Goal: Task Accomplishment & Management: Use online tool/utility

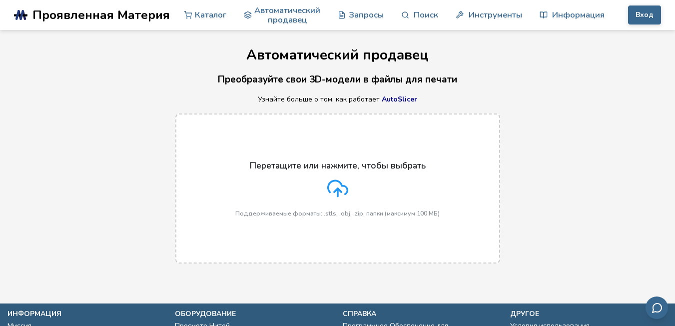
click at [338, 191] on line at bounding box center [338, 192] width 0 height 8
click at [0, 0] on input "Перетащите или нажмите, чтобы выбрать Поддерживаемые форматы: .stls, .obj, .zip…" at bounding box center [0, 0] width 0 height 0
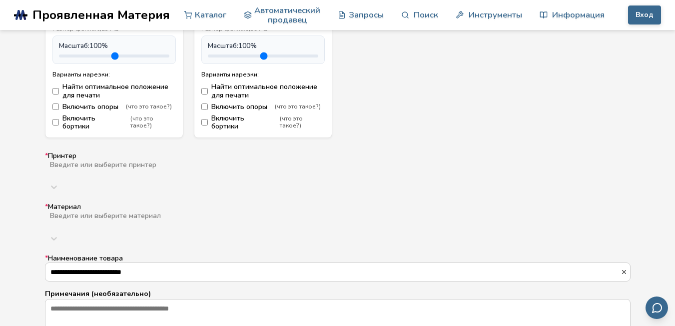
scroll to position [550, 0]
click at [63, 177] on div at bounding box center [54, 186] width 18 height 18
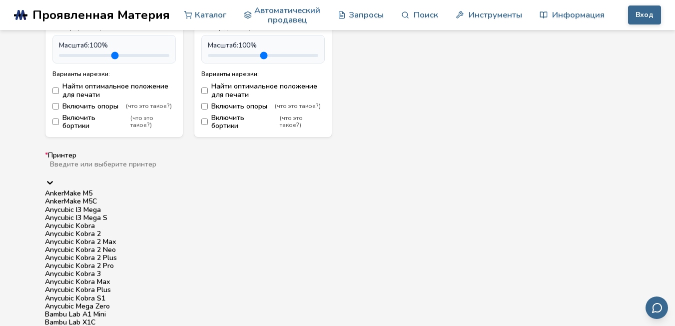
scroll to position [560, 0]
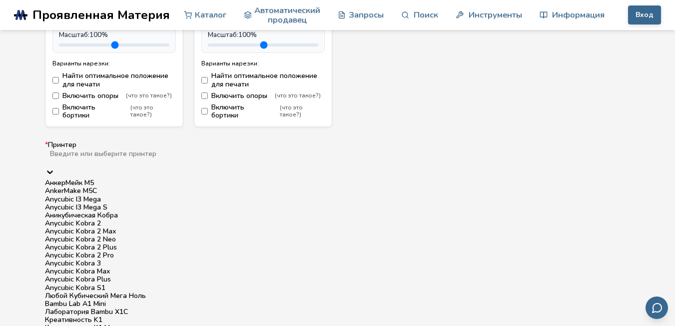
click at [152, 158] on div at bounding box center [201, 162] width 305 height 8
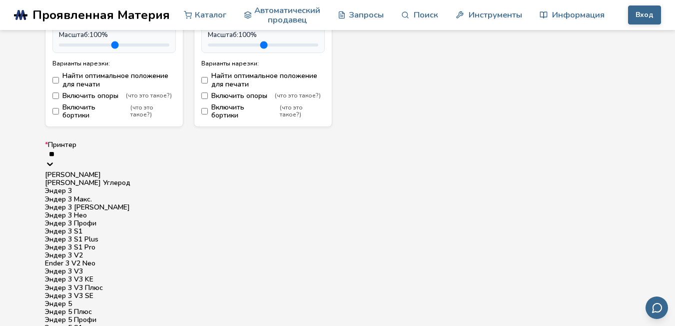
type input "***"
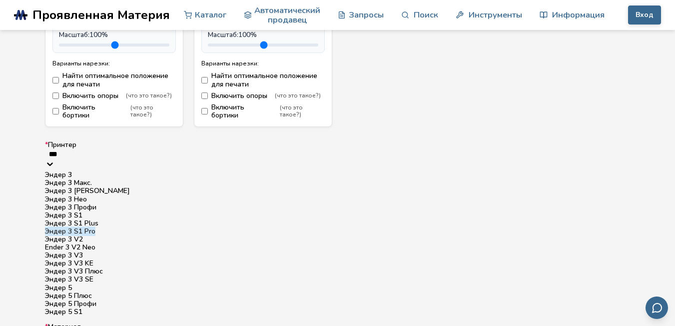
scroll to position [100, 0]
click at [93, 284] on ya-tr-span "Эндер 3 V3 SE" at bounding box center [69, 278] width 48 height 9
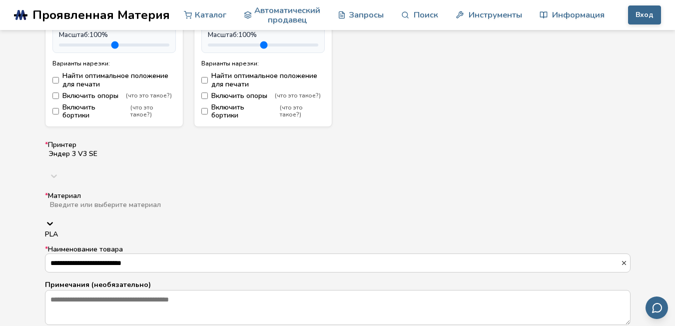
click at [100, 209] on div at bounding box center [200, 213] width 302 height 8
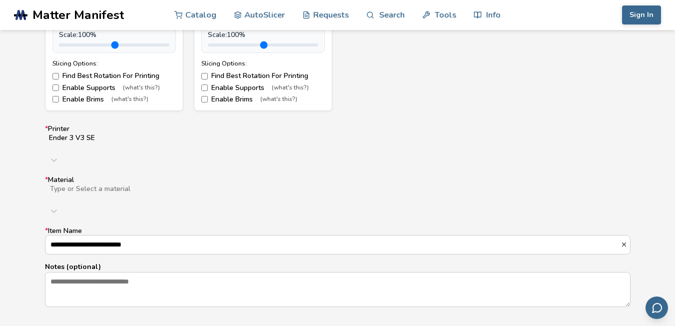
click at [122, 193] on div at bounding box center [207, 197] width 317 height 8
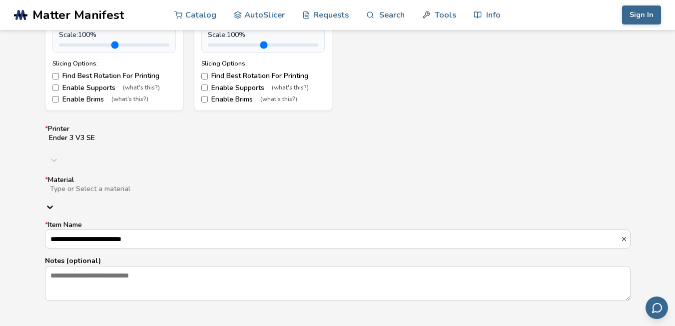
click at [122, 193] on div at bounding box center [207, 197] width 317 height 8
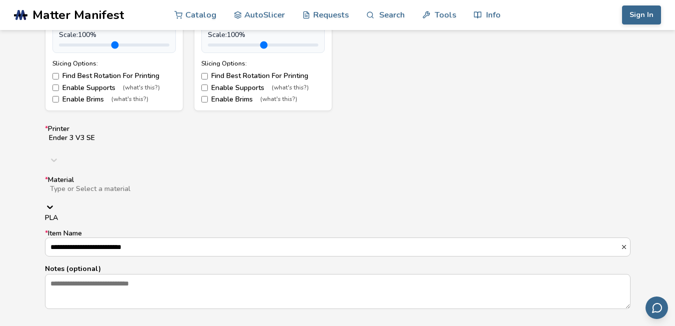
click at [122, 193] on div at bounding box center [207, 197] width 317 height 8
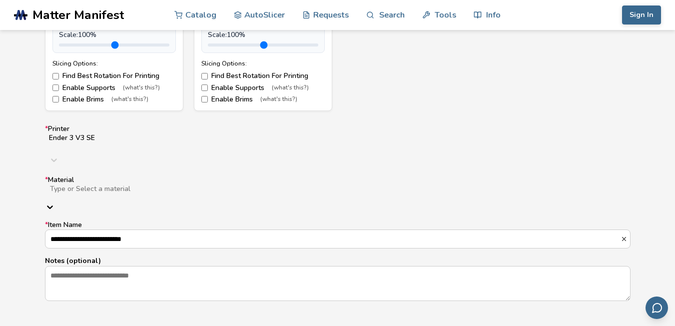
click at [122, 193] on div at bounding box center [207, 197] width 317 height 8
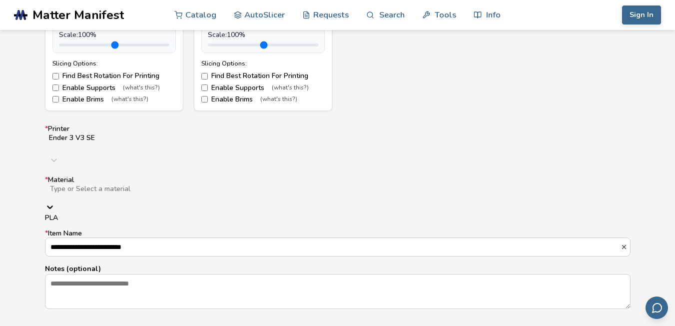
click at [110, 214] on div "PLA" at bounding box center [338, 218] width 586 height 8
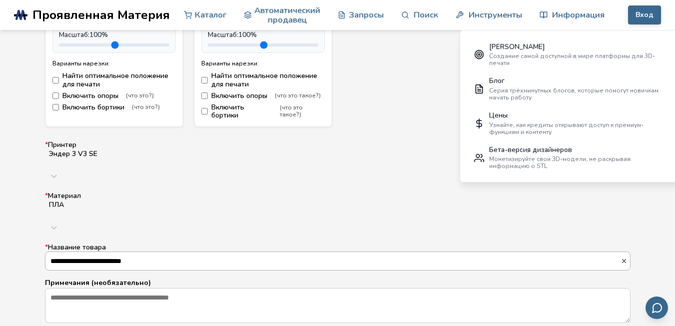
click at [157, 252] on input "**********" at bounding box center [332, 261] width 575 height 18
click at [626, 257] on icon "button" at bounding box center [624, 260] width 7 height 7
click at [193, 252] on input "* Название товара" at bounding box center [337, 261] width 585 height 18
click at [144, 200] on div "ПЛА" at bounding box center [338, 209] width 586 height 18
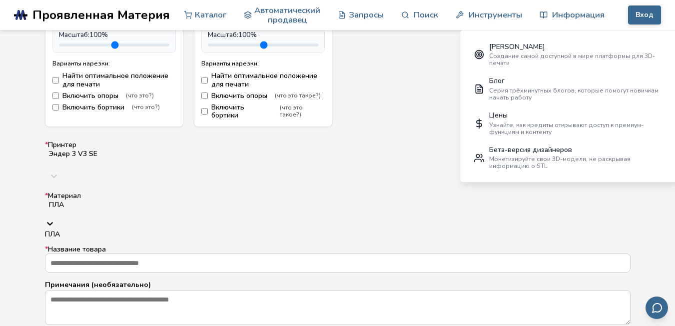
click at [133, 230] on div "ПЛА" at bounding box center [338, 234] width 586 height 8
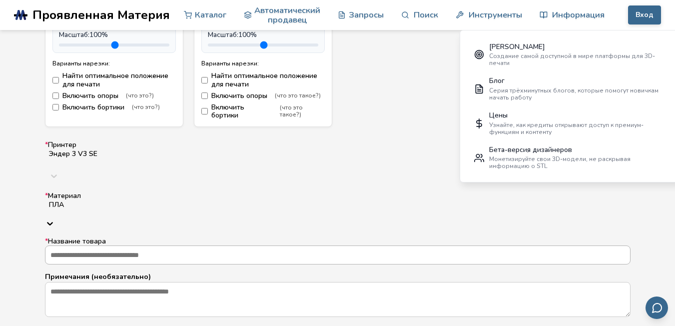
click at [137, 246] on input "* Название товара" at bounding box center [337, 255] width 585 height 18
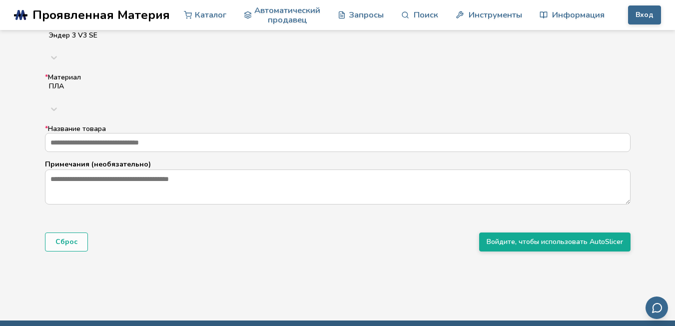
scroll to position [700, 0]
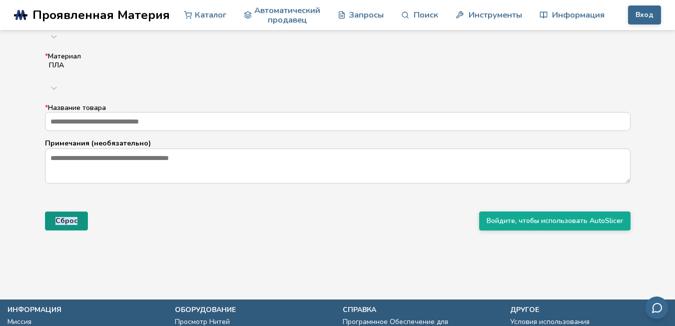
click at [60, 217] on ya-tr-span "Сброс" at bounding box center [66, 221] width 22 height 8
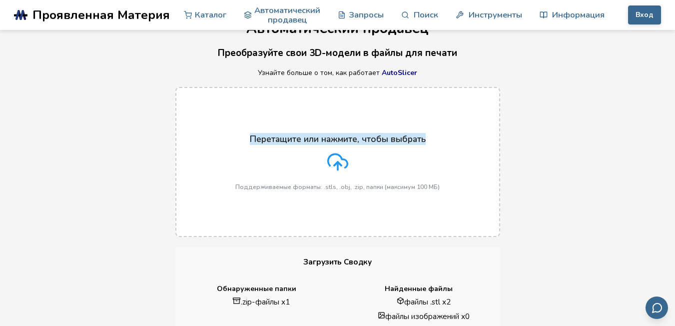
scroll to position [0, 0]
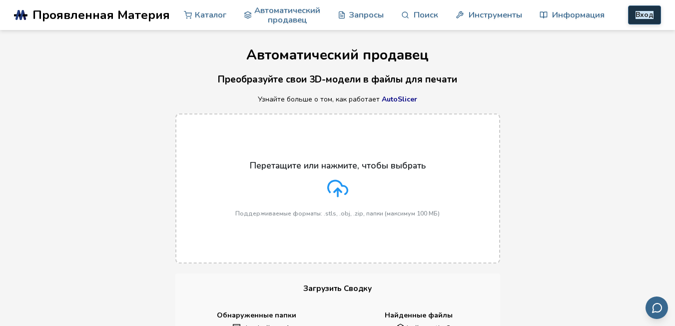
click at [651, 15] on ya-tr-span "Вход" at bounding box center [645, 15] width 18 height 8
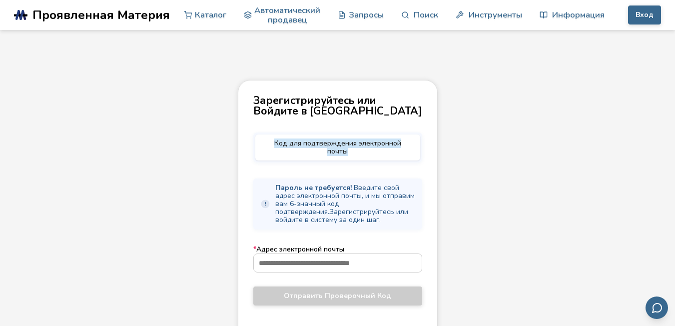
click at [322, 139] on ya-tr-span "Код для подтверждения электронной почты" at bounding box center [337, 146] width 127 height 17
click at [300, 140] on ya-tr-span "Код для подтверждения электронной почты" at bounding box center [337, 146] width 127 height 17
click at [342, 140] on ya-tr-span "Код для подтверждения электронной почты" at bounding box center [337, 146] width 127 height 17
click at [372, 140] on ya-tr-span "Код для подтверждения электронной почты" at bounding box center [337, 146] width 127 height 17
click at [372, 143] on ya-tr-span "Код для подтверждения электронной почты" at bounding box center [337, 146] width 127 height 17
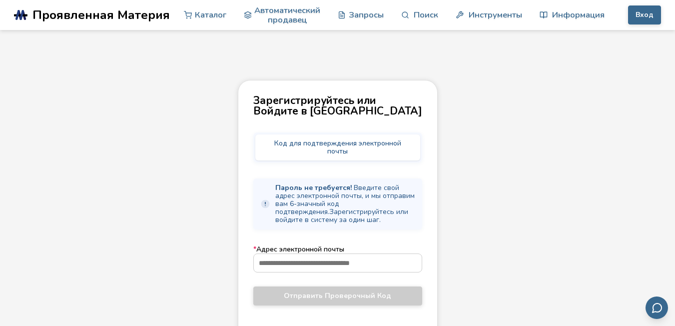
click at [376, 131] on div "Зарегистрируйтесь или Войдите в Систему Код для подтверждения электронной почты…" at bounding box center [338, 219] width 200 height 279
click at [376, 141] on ya-tr-span "Код для подтверждения электронной почты" at bounding box center [337, 146] width 127 height 17
click at [299, 255] on input "* Адрес электронной почты" at bounding box center [338, 263] width 168 height 18
drag, startPoint x: 299, startPoint y: 255, endPoint x: 295, endPoint y: 251, distance: 6.0
paste input "**********"
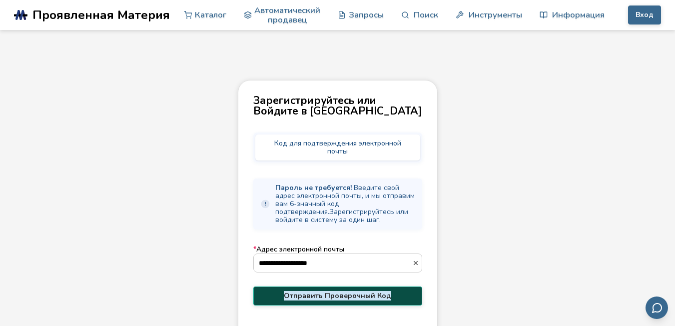
type input "**********"
click at [346, 291] on ya-tr-span "Отправить Проверочный Код" at bounding box center [337, 295] width 107 height 9
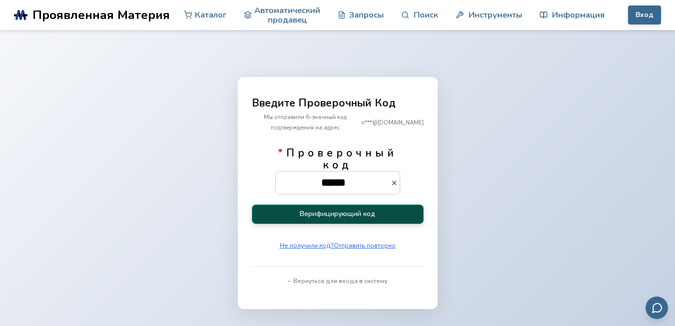
type input "******"
click at [359, 211] on ya-tr-span "Верифицирующий код" at bounding box center [337, 214] width 75 height 8
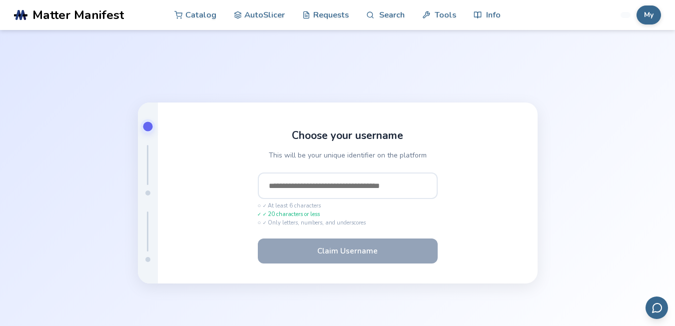
click at [342, 60] on div "Choose your username This will be your unique identifier on the platform ✓ At l…" at bounding box center [337, 193] width 675 height 326
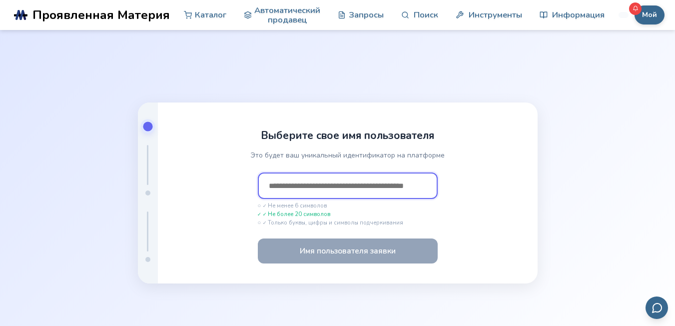
click at [346, 187] on input "text" at bounding box center [348, 185] width 180 height 27
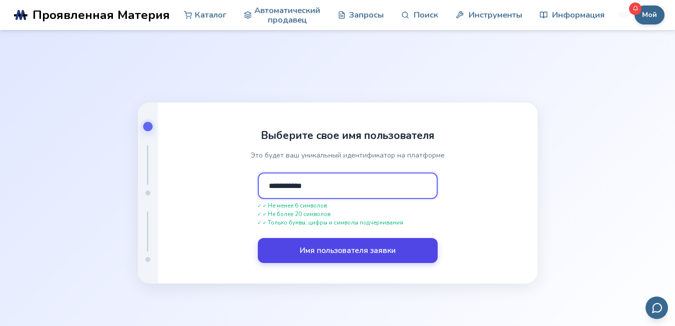
type input "**********"
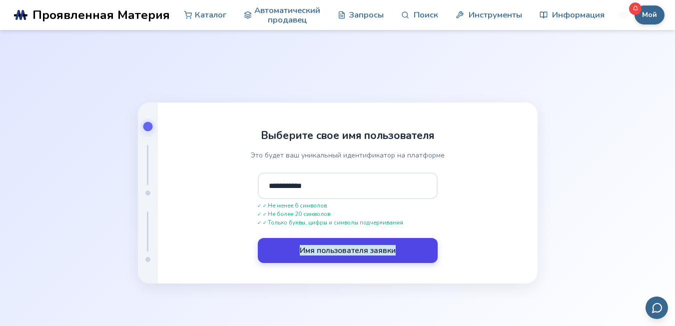
click at [393, 254] on ya-tr-span "Имя пользователя заявки" at bounding box center [348, 250] width 96 height 10
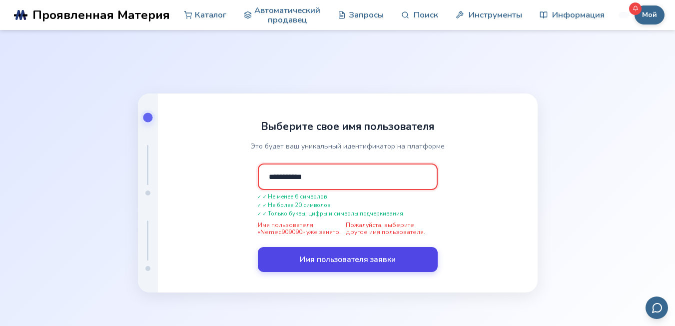
click at [340, 176] on input "**********" at bounding box center [348, 176] width 180 height 27
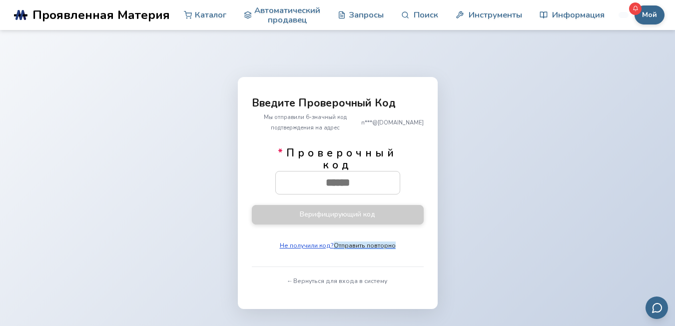
click at [365, 244] on ya-tr-span "Отправить повторно" at bounding box center [365, 245] width 62 height 8
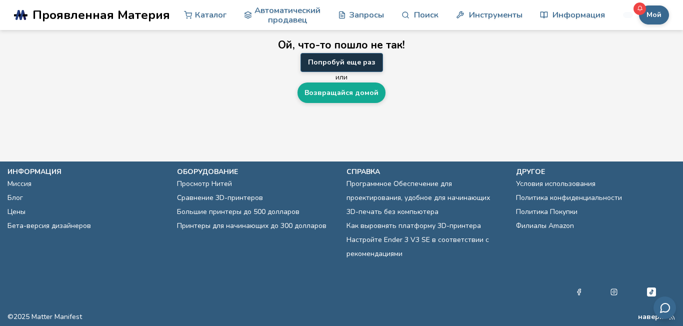
click at [359, 64] on ya-tr-span "Попробуй еще раз" at bounding box center [341, 62] width 67 height 8
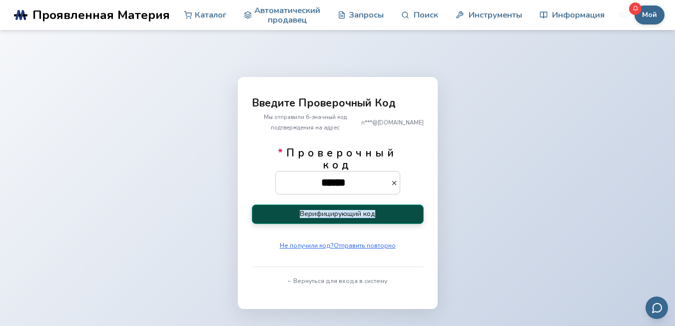
type input "******"
click at [336, 210] on ya-tr-span "Верифицирующий код" at bounding box center [337, 214] width 75 height 8
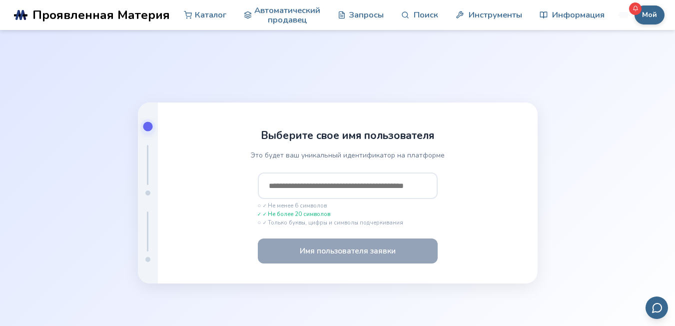
click at [320, 183] on input "text" at bounding box center [348, 185] width 180 height 27
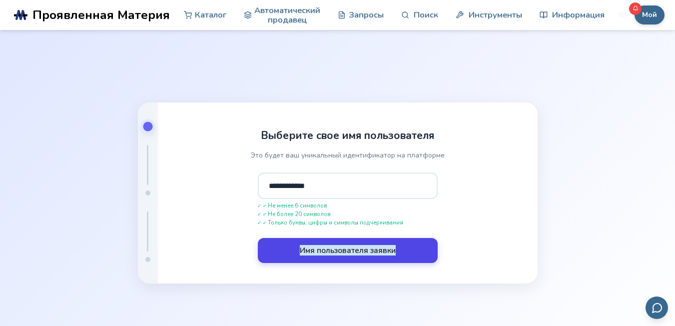
type input "**********"
click at [350, 249] on ya-tr-span "Имя пользователя заявки" at bounding box center [348, 250] width 96 height 10
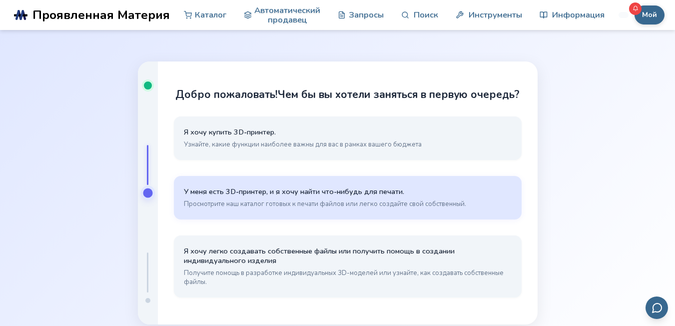
click at [321, 201] on ya-tr-span "Просмотрите наш каталог готовых к печати файлов или легко создайте свой собстве…" at bounding box center [325, 203] width 282 height 9
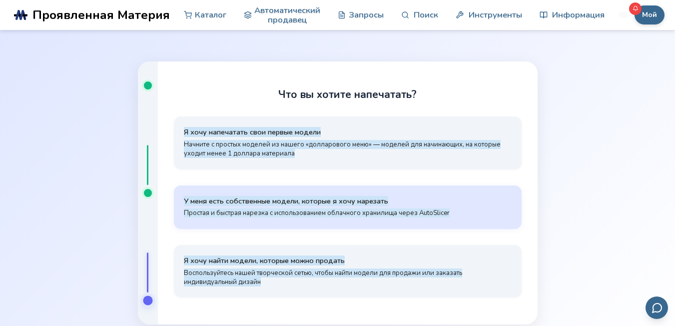
click at [336, 201] on ya-tr-span "У меня есть собственные модели, которые я хочу нарезать" at bounding box center [286, 201] width 204 height 10
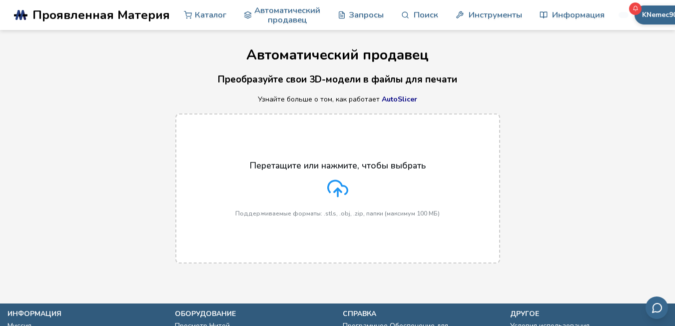
click at [336, 185] on icon at bounding box center [337, 188] width 21 height 21
click at [0, 0] on input "Перетащите или нажмите, чтобы выбрать Поддерживаемые форматы: .stls, .obj, .zip…" at bounding box center [0, 0] width 0 height 0
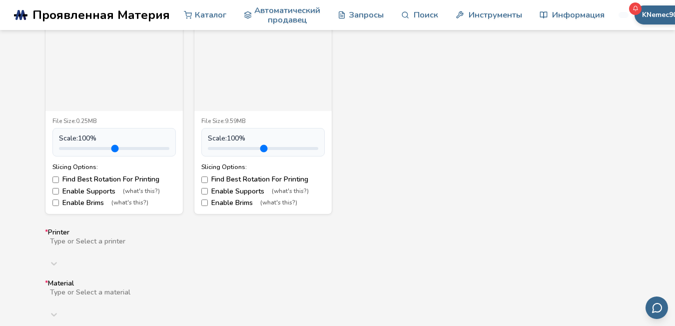
scroll to position [500, 0]
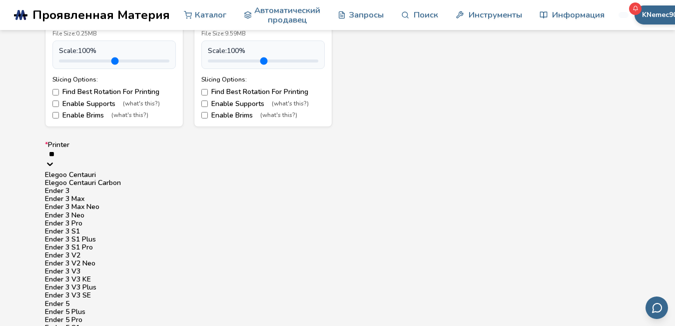
type input "***"
click at [101, 283] on div "Ender 3 V3 SE" at bounding box center [338, 279] width 586 height 8
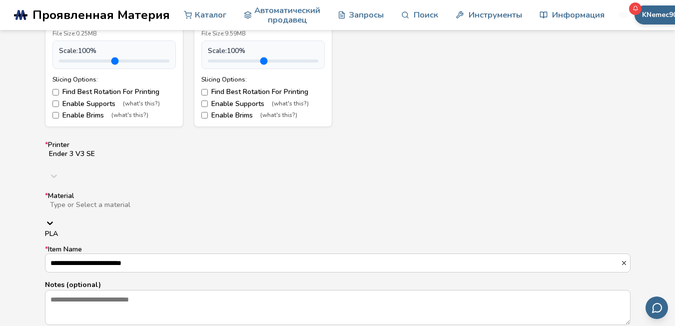
click at [103, 209] on div at bounding box center [207, 213] width 317 height 8
click at [89, 230] on div "PLA" at bounding box center [338, 234] width 586 height 8
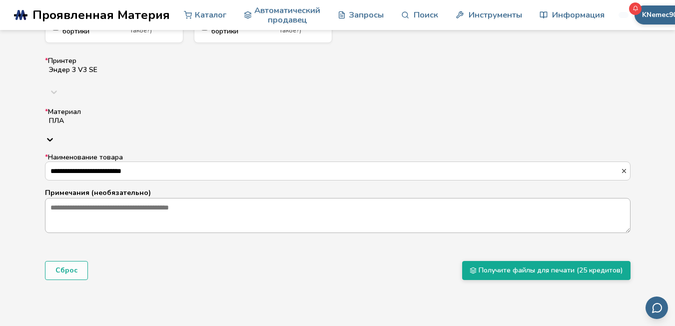
scroll to position [652, 0]
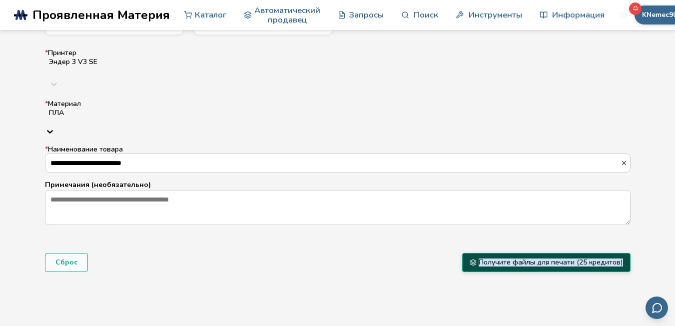
click at [540, 258] on ya-tr-span "Получите файлы для печати (25 кредитов)" at bounding box center [551, 262] width 144 height 8
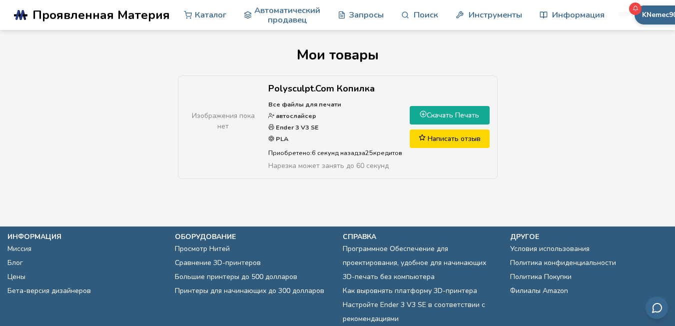
click at [445, 114] on ya-tr-span "Скачать Печать" at bounding box center [453, 114] width 52 height 9
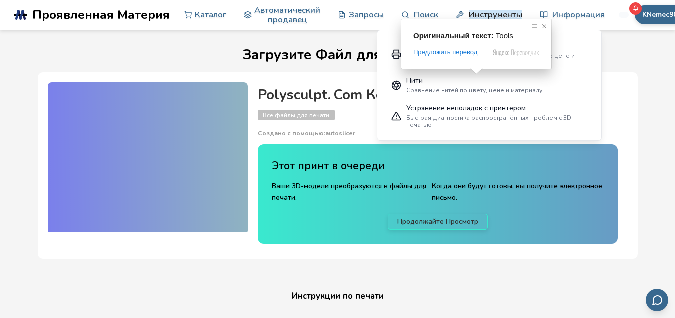
click at [545, 27] on span at bounding box center [544, 26] width 10 height 10
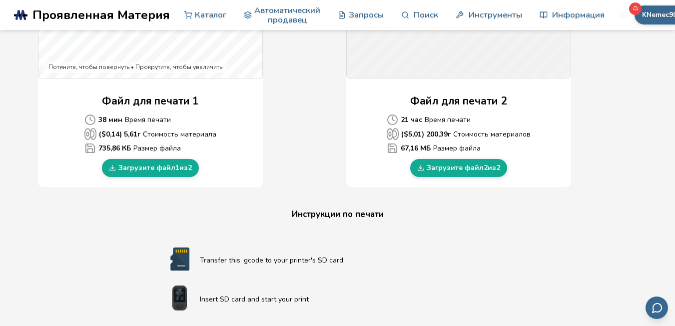
scroll to position [450, 0]
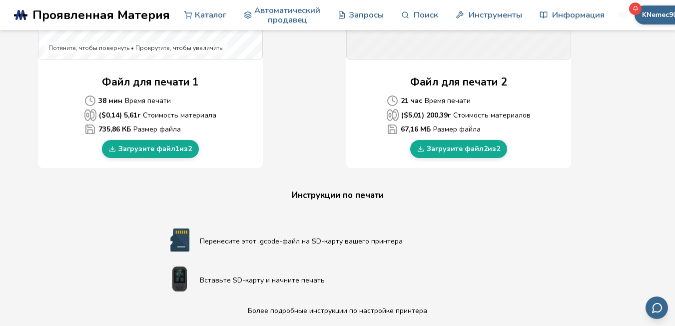
click at [136, 182] on div "Загрузите Файл для печати Polysculpt. Com Копилка Все файлы для печати Создано …" at bounding box center [337, 71] width 647 height 947
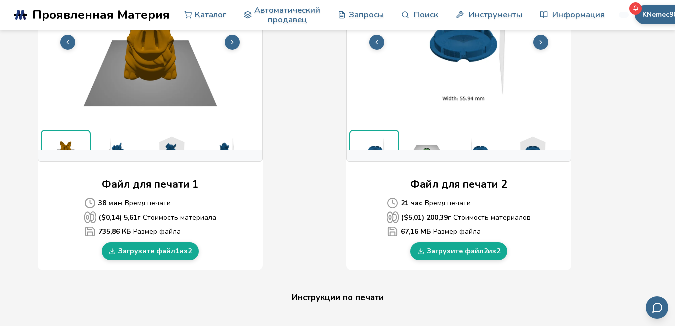
scroll to position [350, 0]
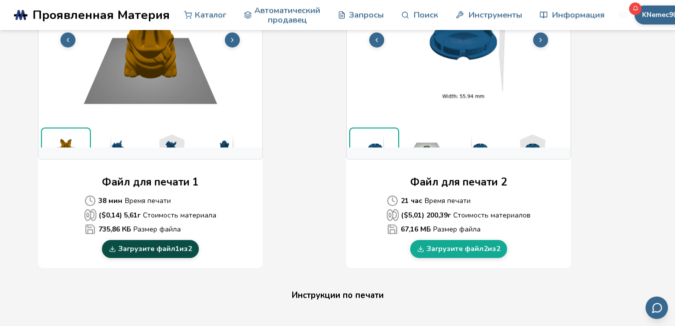
click at [149, 248] on ya-tr-span "Загрузите файл" at bounding box center [146, 249] width 57 height 8
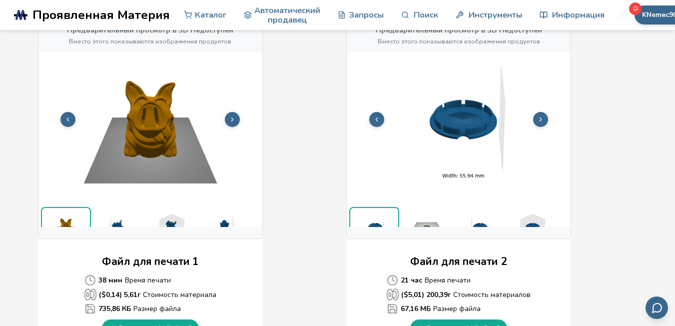
scroll to position [300, 0]
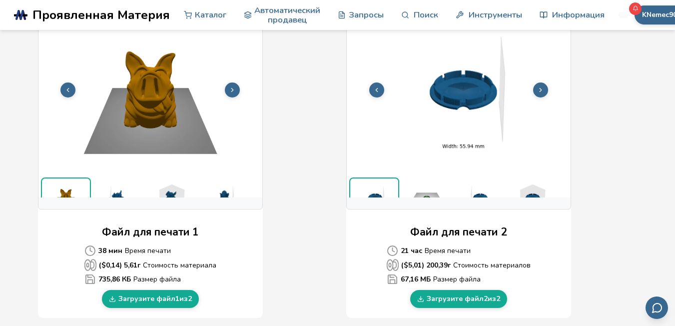
click at [173, 191] on img at bounding box center [171, 197] width 50 height 40
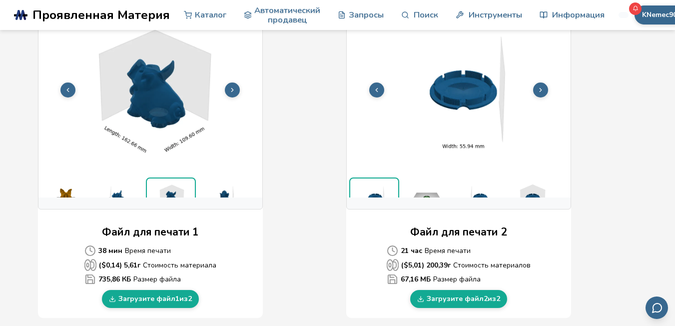
scroll to position [37, 0]
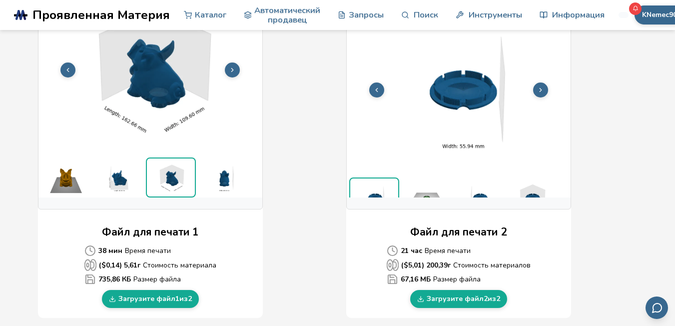
click at [229, 179] on img at bounding box center [223, 177] width 50 height 40
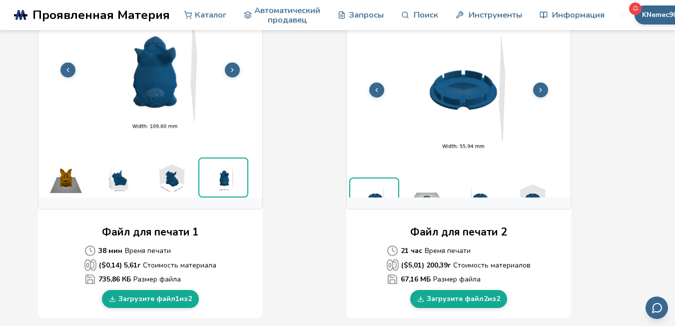
click at [121, 182] on img at bounding box center [118, 177] width 50 height 40
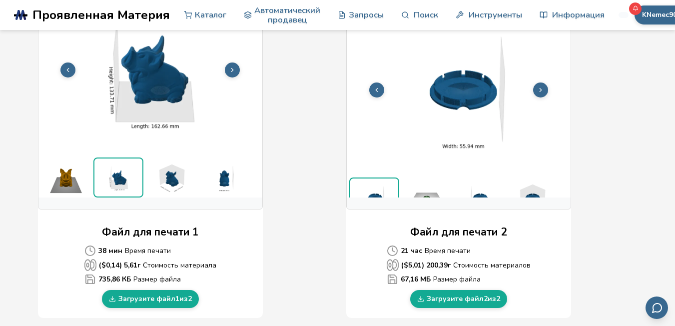
click at [429, 193] on img at bounding box center [427, 197] width 50 height 40
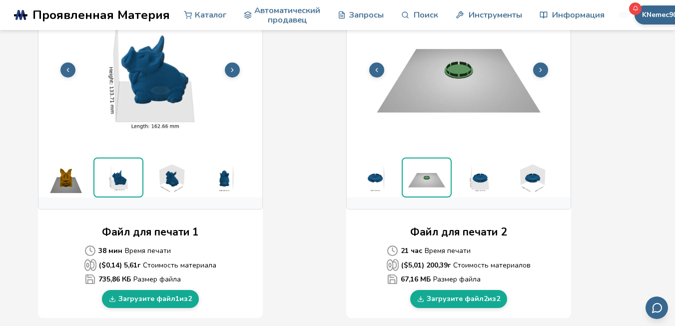
click at [483, 180] on img at bounding box center [479, 177] width 50 height 40
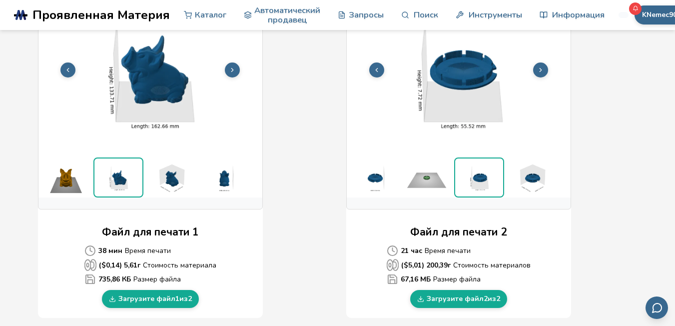
click at [537, 174] on img at bounding box center [532, 177] width 50 height 40
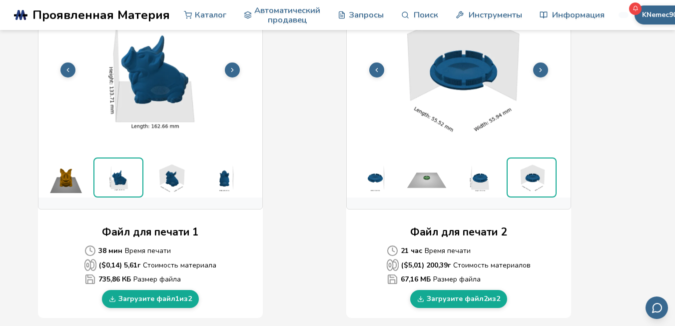
click at [484, 180] on img at bounding box center [479, 177] width 50 height 40
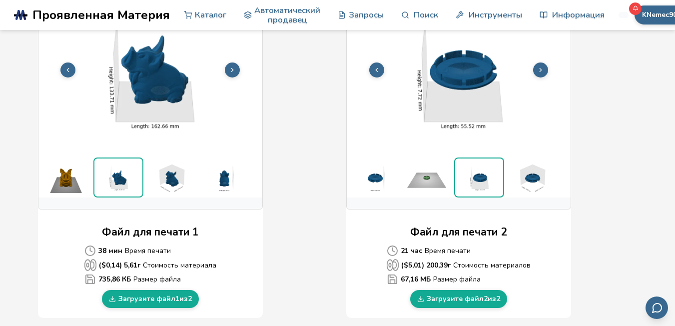
click at [426, 182] on img at bounding box center [427, 177] width 50 height 40
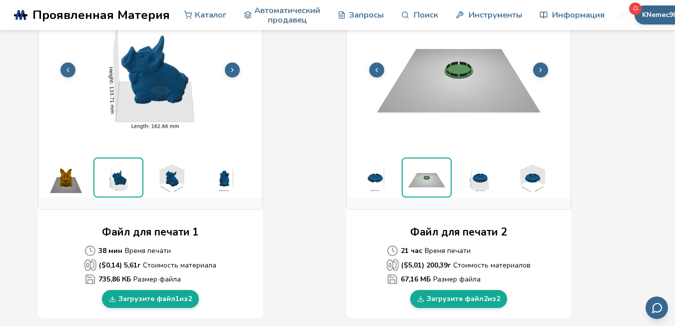
click at [483, 182] on img at bounding box center [479, 177] width 50 height 40
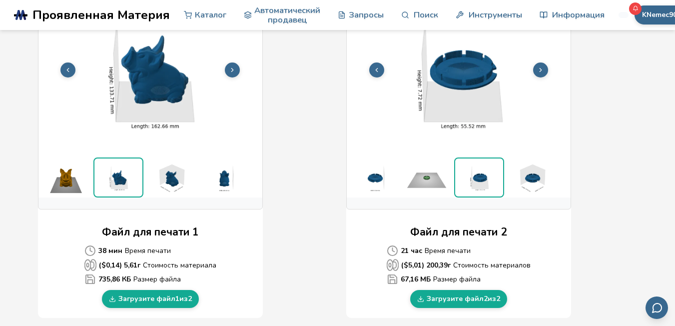
click at [536, 179] on img at bounding box center [532, 177] width 50 height 40
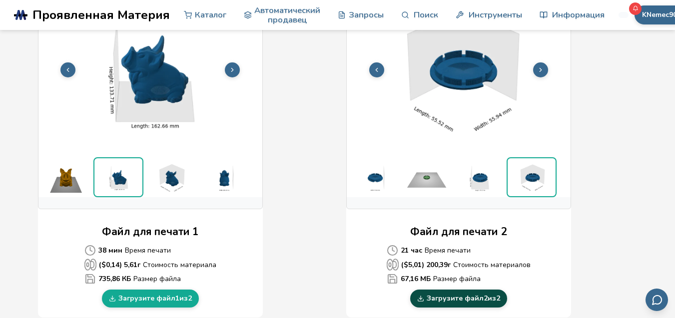
click at [478, 296] on ya-tr-span "Загрузите файл" at bounding box center [455, 299] width 57 height 8
